Goal: Find specific page/section: Find specific page/section

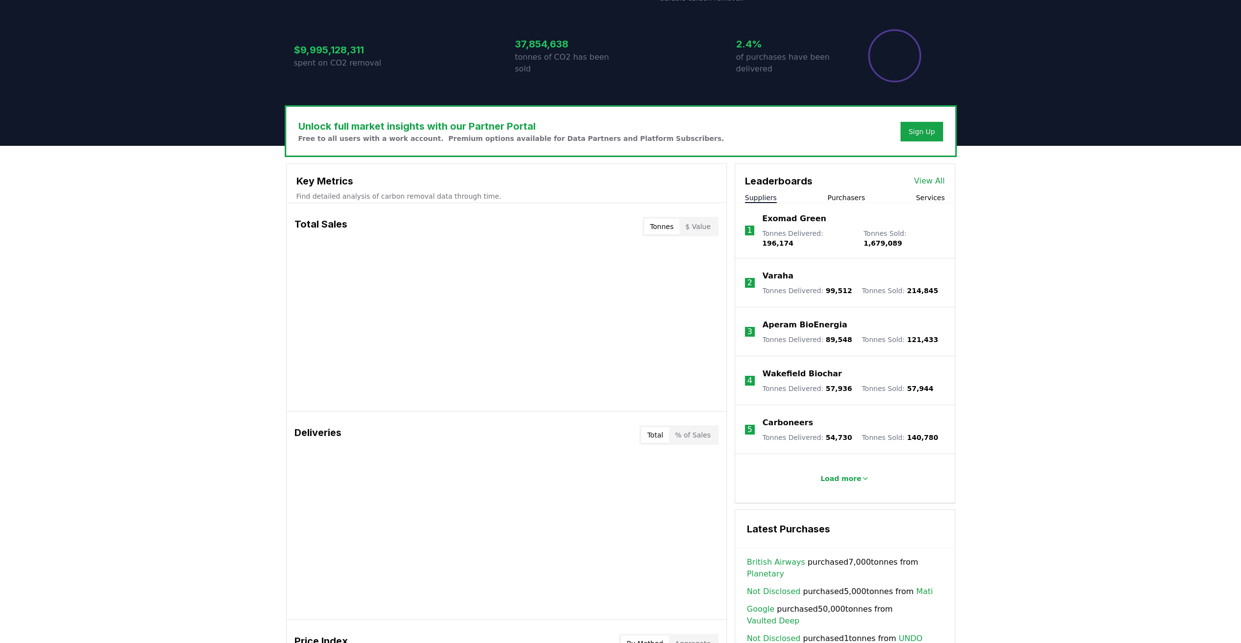
scroll to position [196, 0]
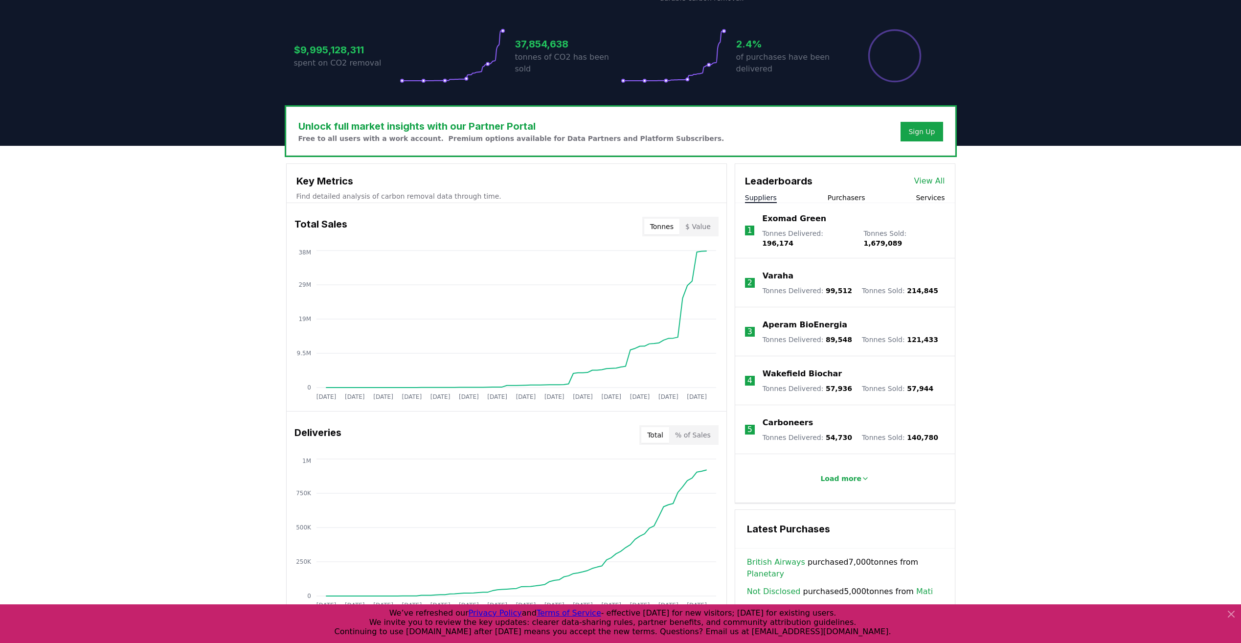
click at [838, 201] on button "Purchasers" at bounding box center [847, 198] width 38 height 10
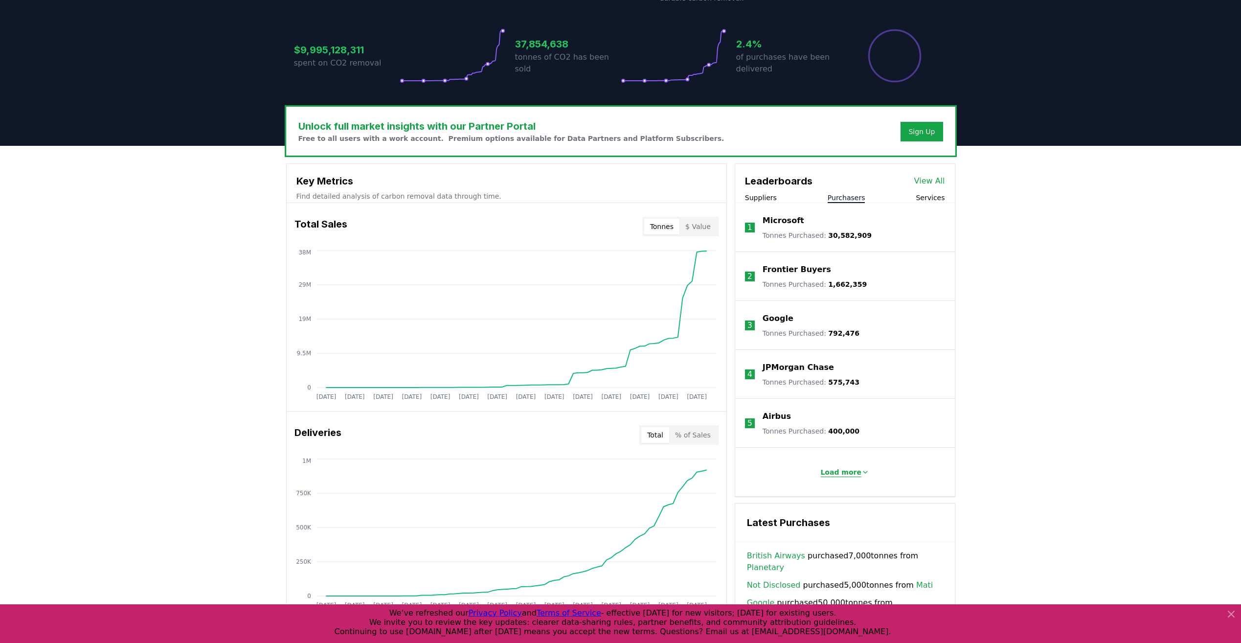
click at [851, 472] on p "Load more" at bounding box center [841, 472] width 41 height 10
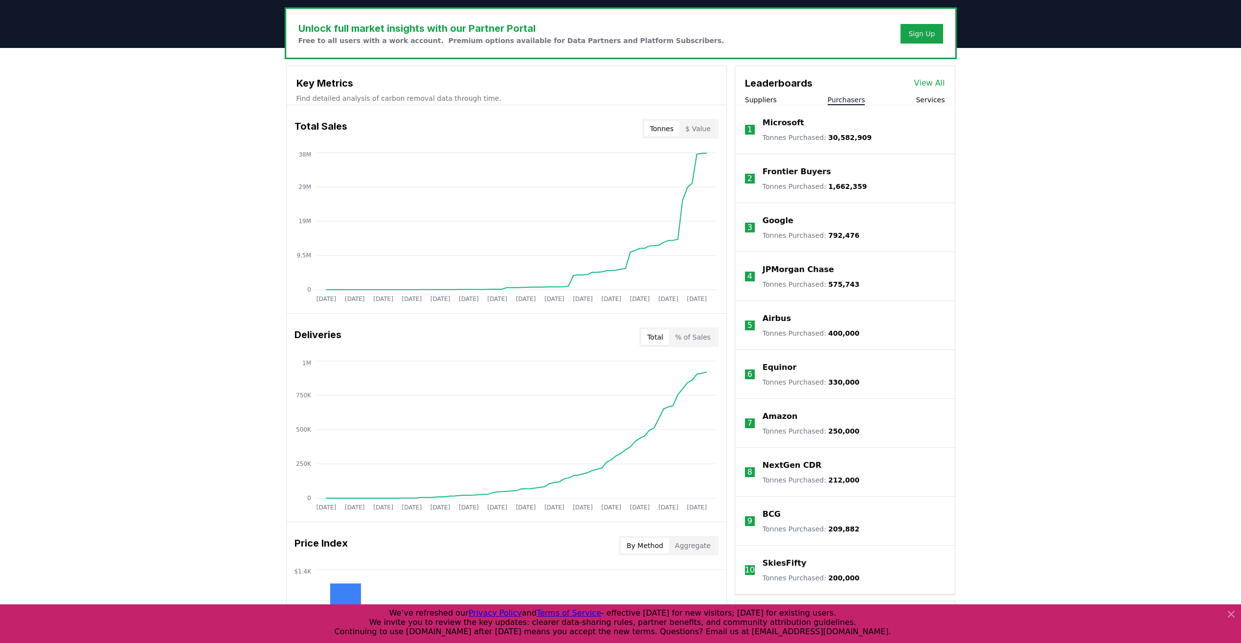
scroll to position [629, 0]
